Goal: Find specific page/section: Find specific page/section

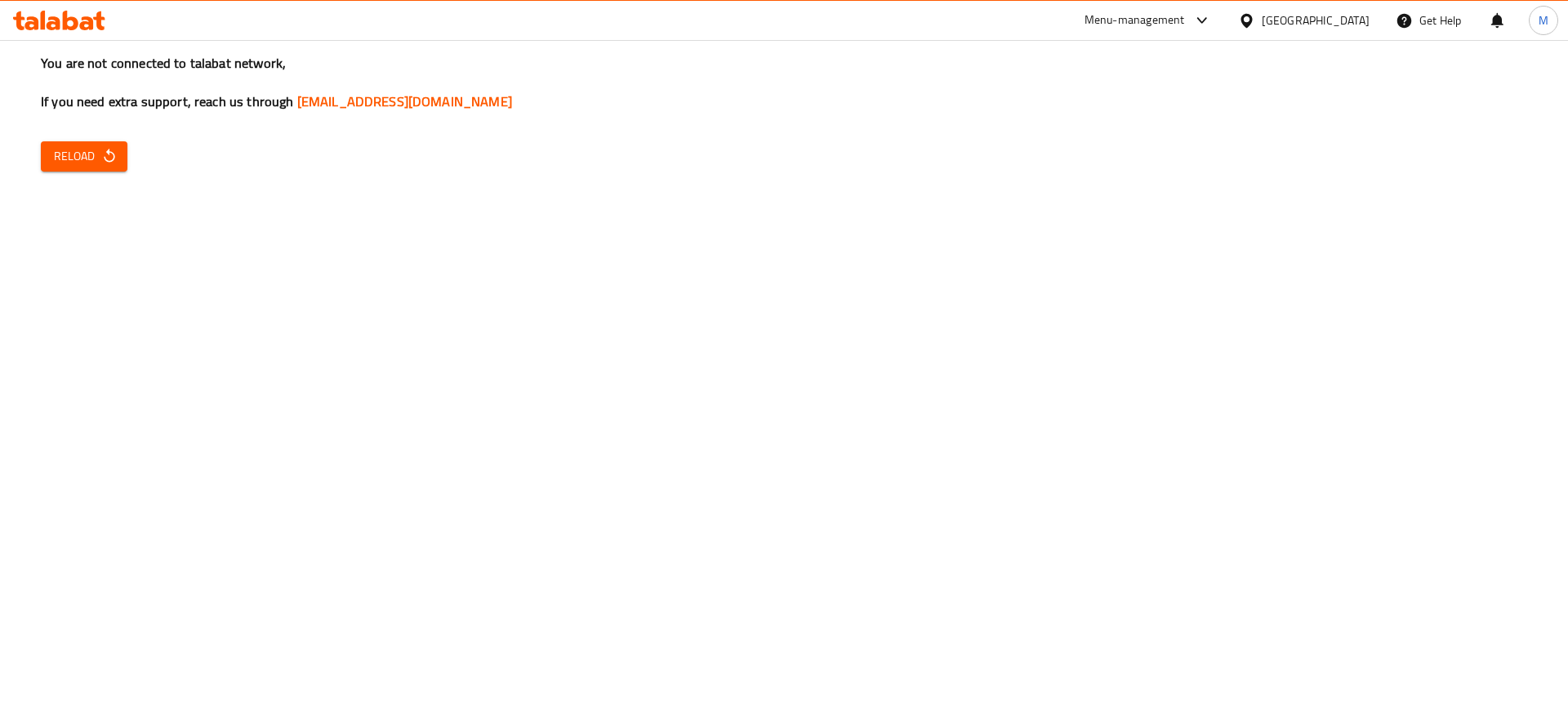
click at [1185, 20] on div "Menu-management" at bounding box center [1134, 20] width 100 height 20
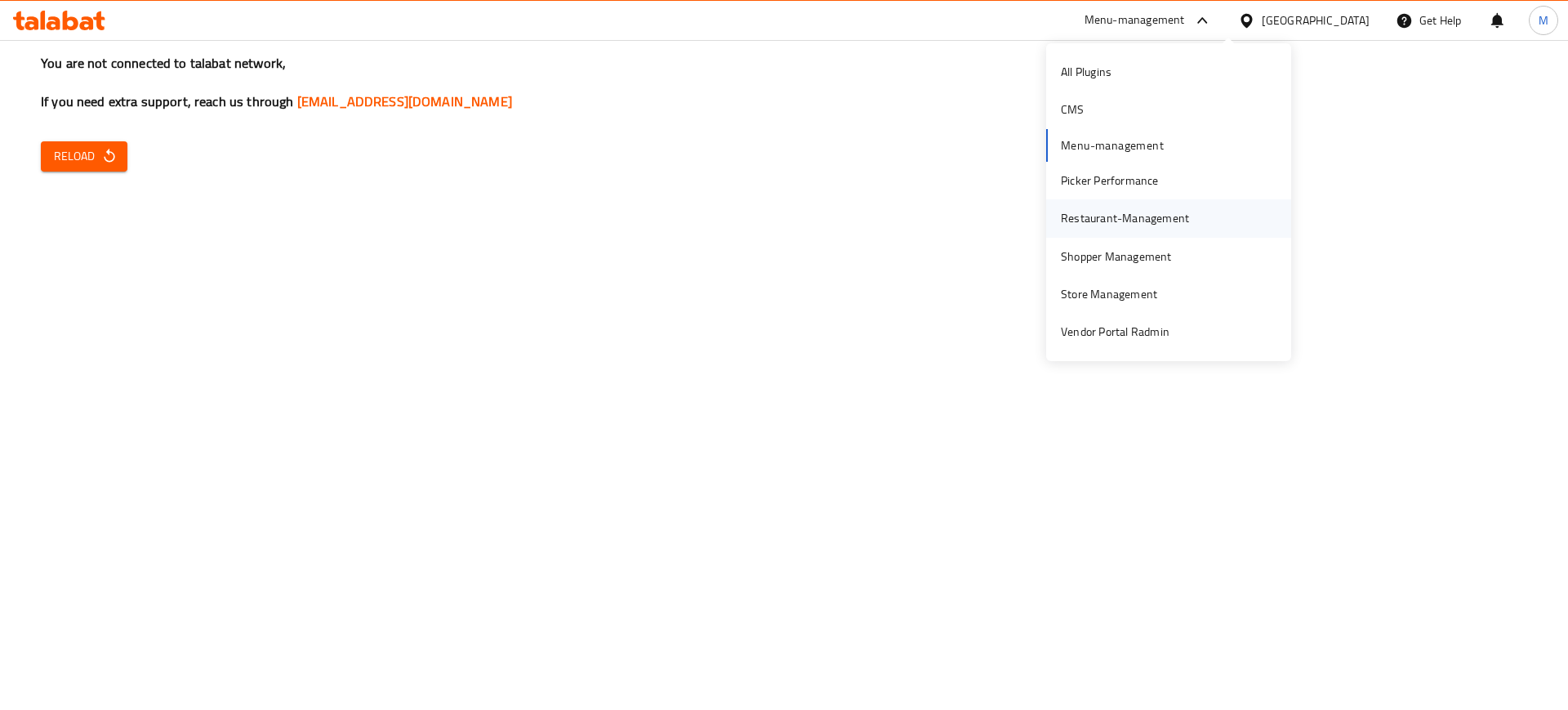
click at [1127, 222] on div "Restaurant-Management" at bounding box center [1125, 218] width 129 height 18
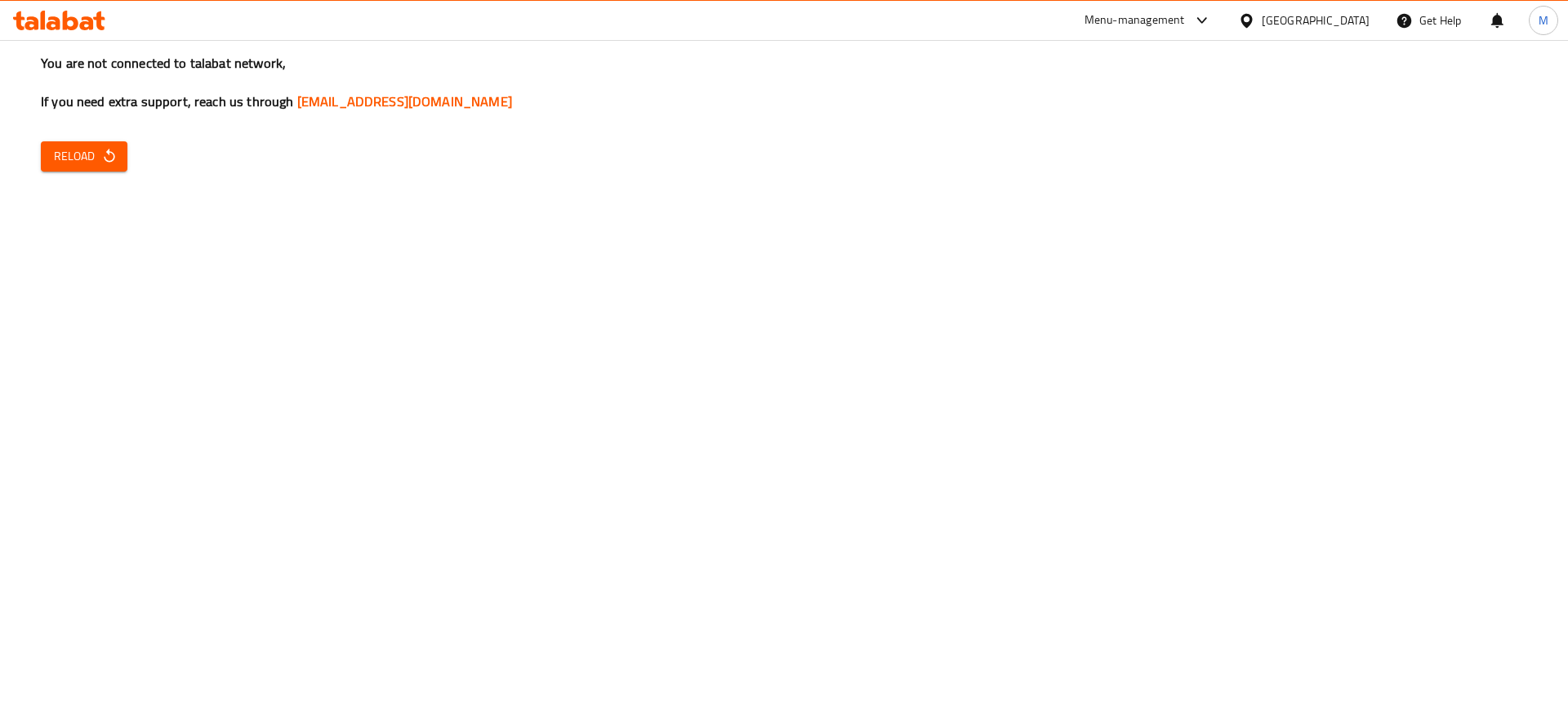
click at [109, 160] on icon "button" at bounding box center [109, 156] width 16 height 16
click at [1185, 28] on div "Menu-management" at bounding box center [1134, 20] width 100 height 20
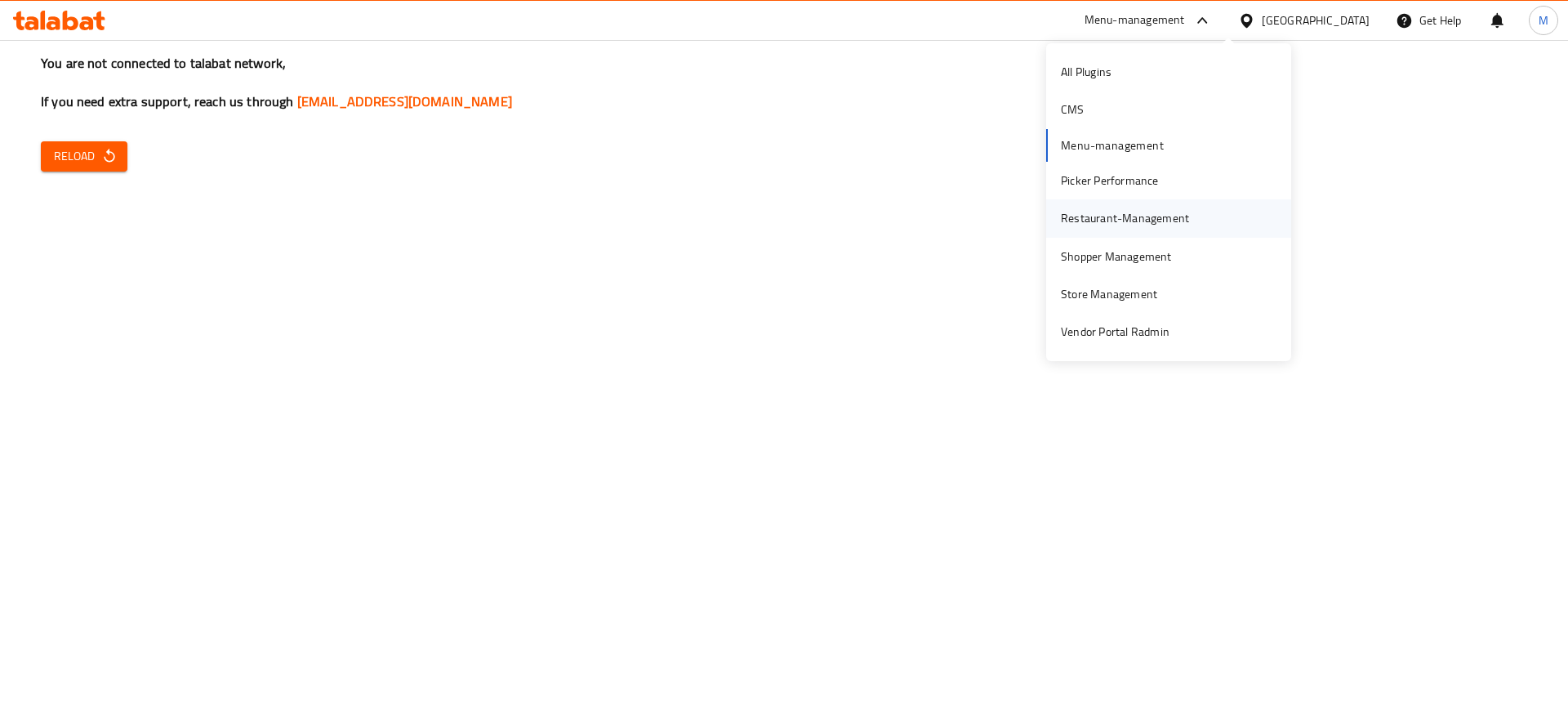
click at [1148, 229] on div "Restaurant-Management" at bounding box center [1125, 218] width 154 height 37
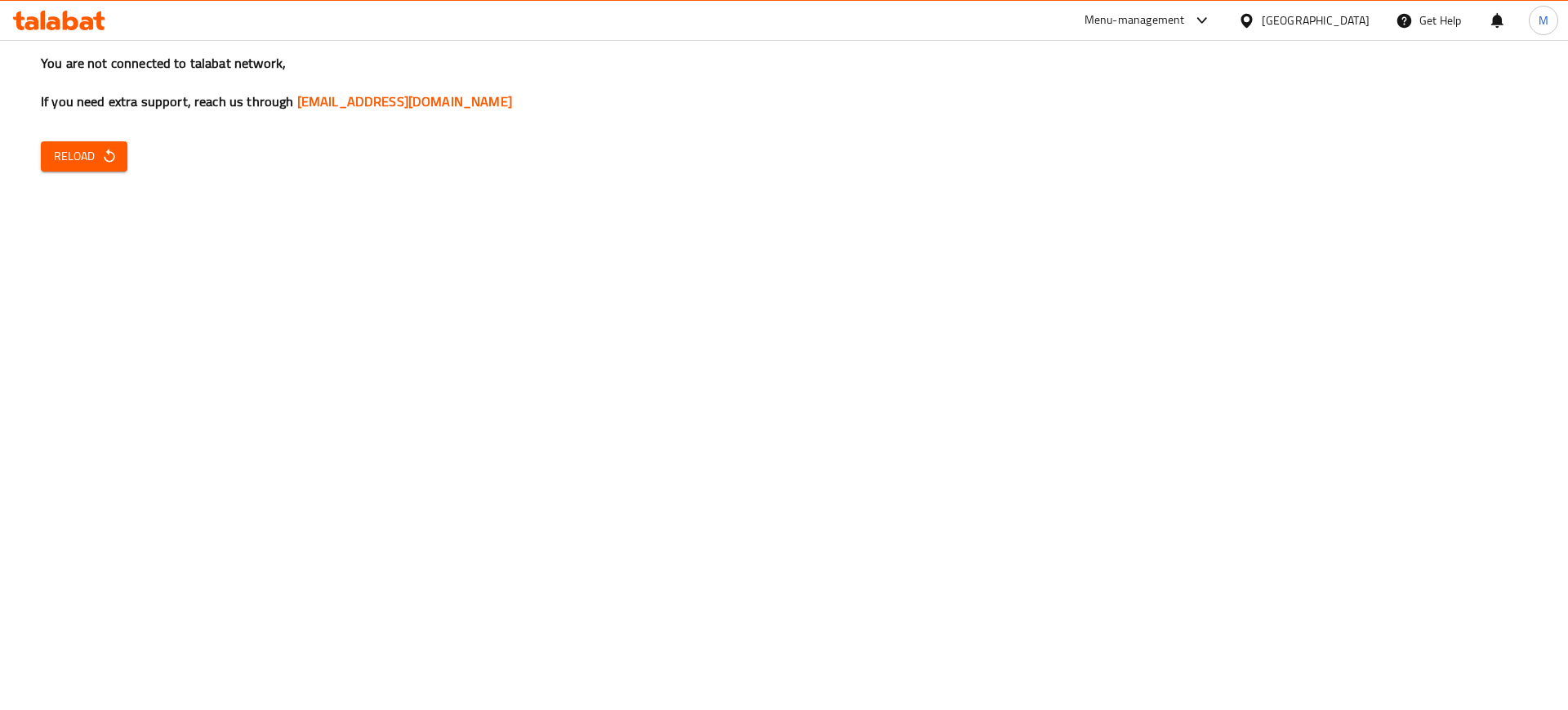
click at [74, 161] on span "Reload" at bounding box center [84, 156] width 60 height 20
